Goal: Task Accomplishment & Management: Manage account settings

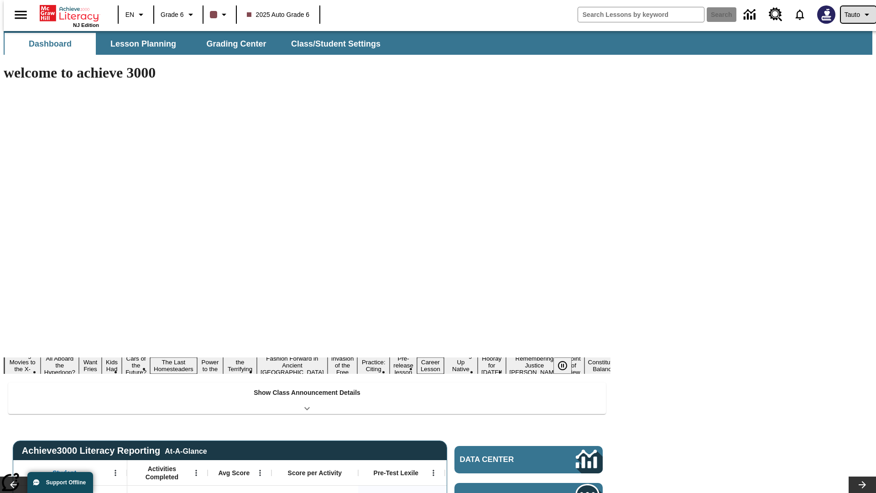
click at [853, 15] on span "Tauto" at bounding box center [852, 15] width 16 height 10
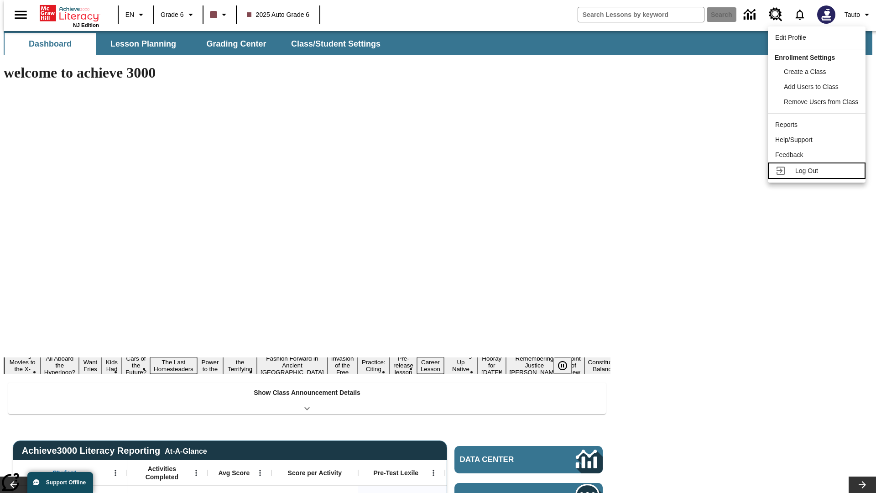
click at [818, 171] on span "Log Out" at bounding box center [806, 170] width 23 height 7
